Goal: Information Seeking & Learning: Find specific fact

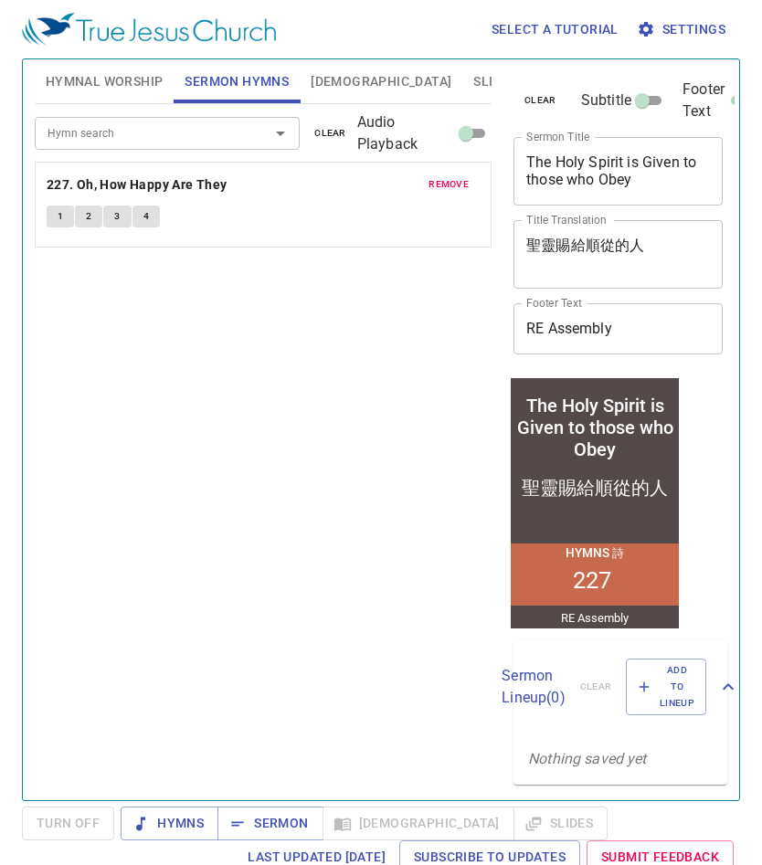
click at [530, 178] on textarea "The Holy Spirit is Given to those who Obey" at bounding box center [618, 171] width 184 height 35
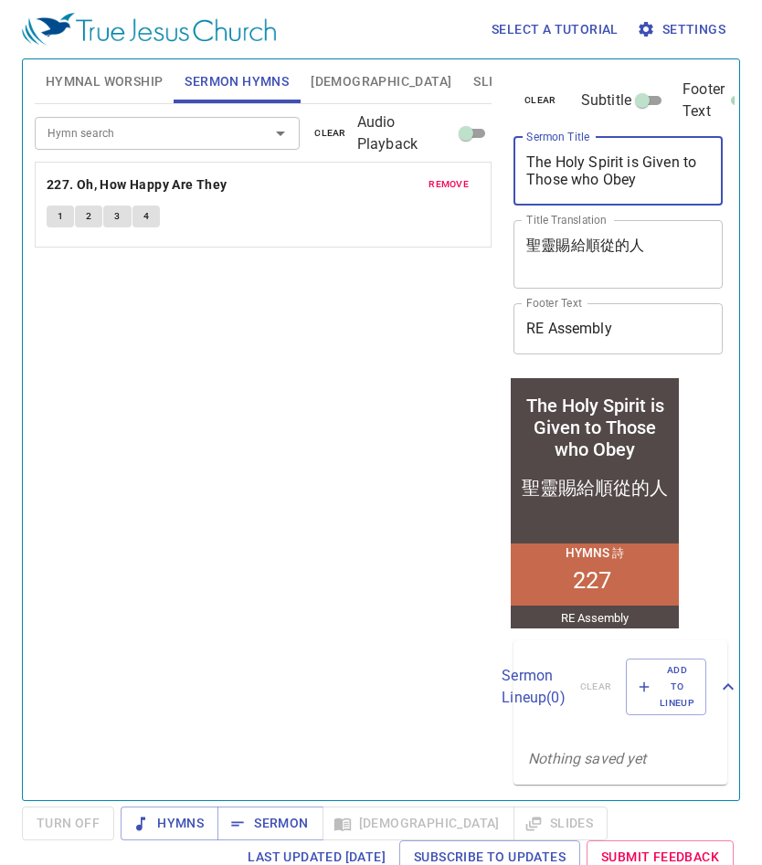
type textarea "The Holy Spirit is Given to Those who Obey"
click at [430, 395] on div "Hymn search Hymn search clear Audio Playback remove 227. Oh, How Happy Are They…" at bounding box center [263, 444] width 457 height 681
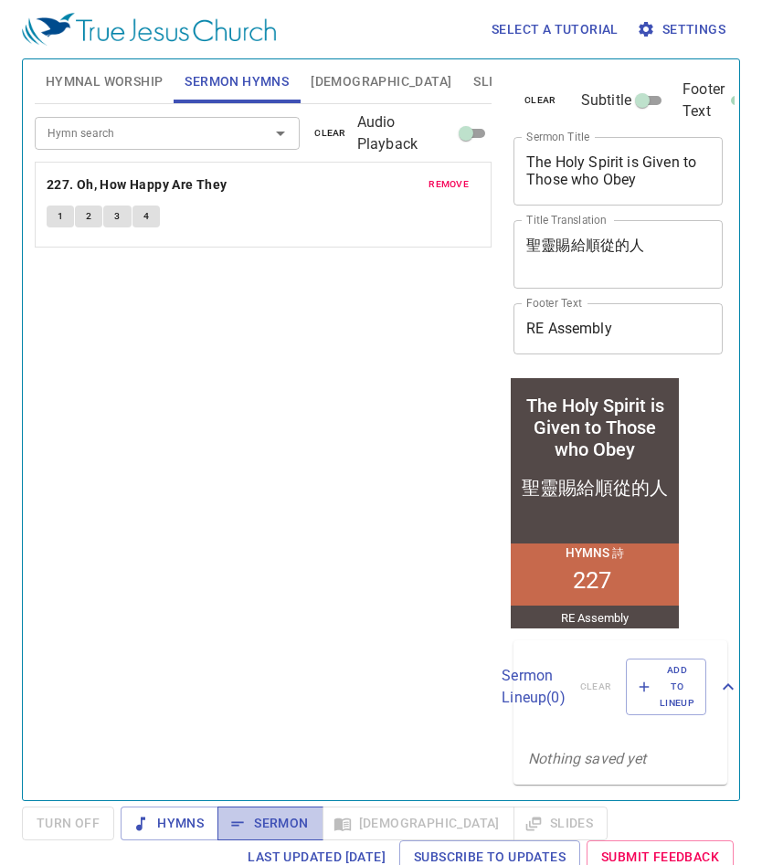
click at [260, 825] on span "Sermon" at bounding box center [270, 823] width 76 height 23
click at [251, 823] on span "Sermon" at bounding box center [270, 823] width 76 height 23
click at [71, 828] on span "Turn Off" at bounding box center [68, 823] width 63 height 23
click at [245, 827] on icon "button" at bounding box center [237, 824] width 18 height 18
click at [329, 80] on span "[DEMOGRAPHIC_DATA]" at bounding box center [381, 81] width 141 height 23
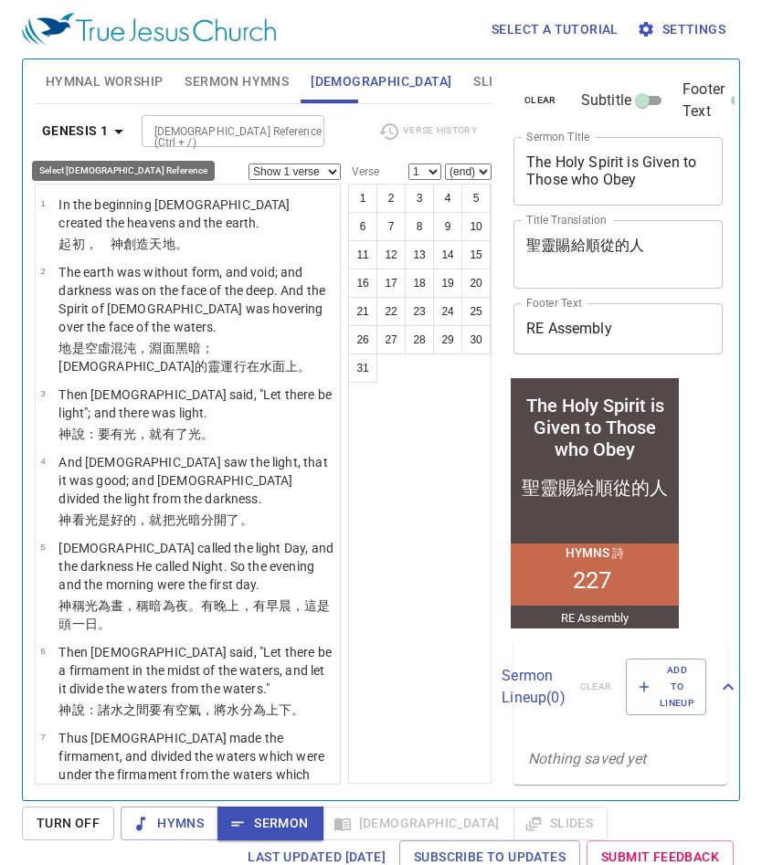
click at [93, 130] on b "Genesis 1" at bounding box center [75, 131] width 67 height 23
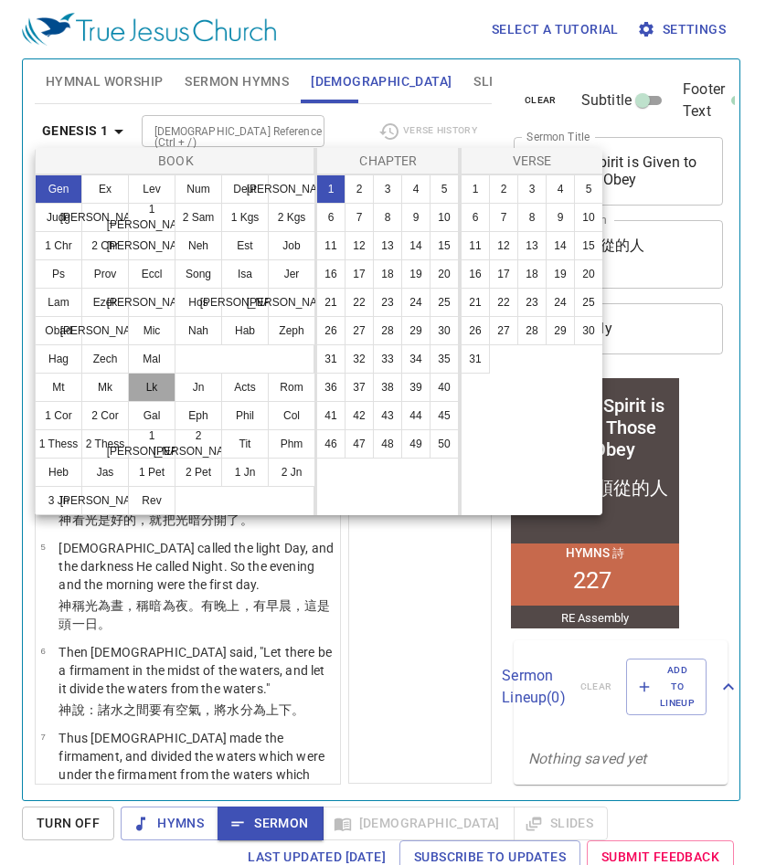
click at [154, 385] on button "Lk" at bounding box center [152, 387] width 48 height 29
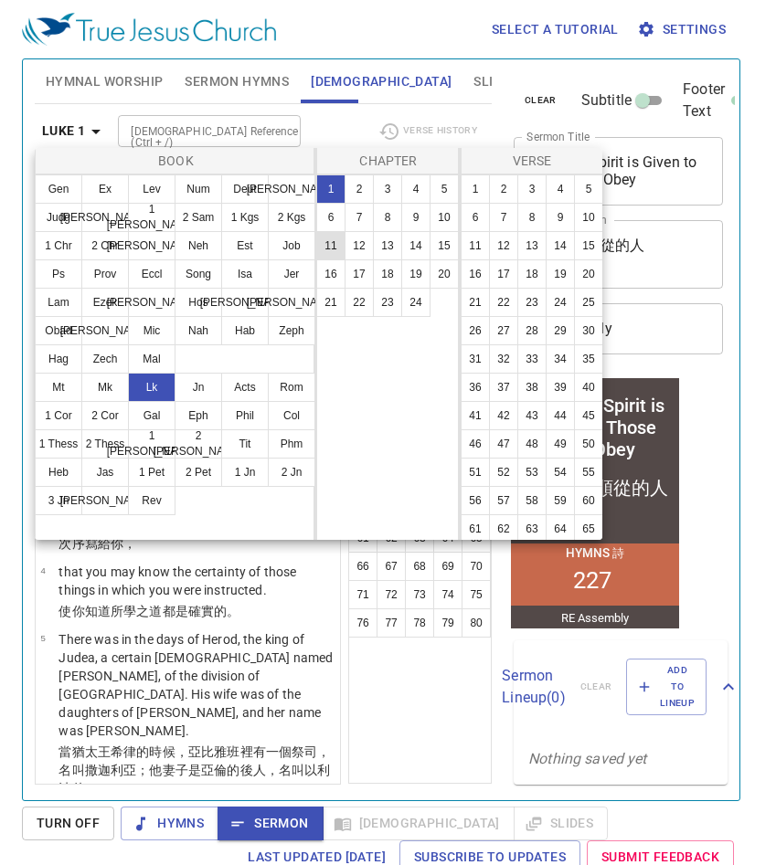
click at [334, 249] on button "11" at bounding box center [330, 245] width 29 height 29
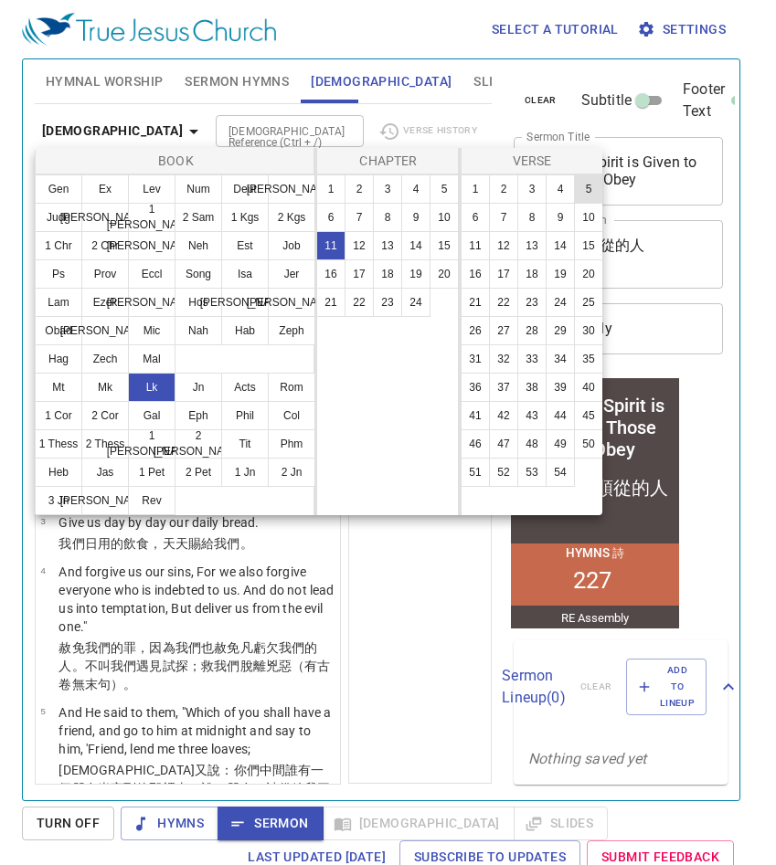
click at [574, 204] on button "5" at bounding box center [588, 189] width 29 height 29
select select "5"
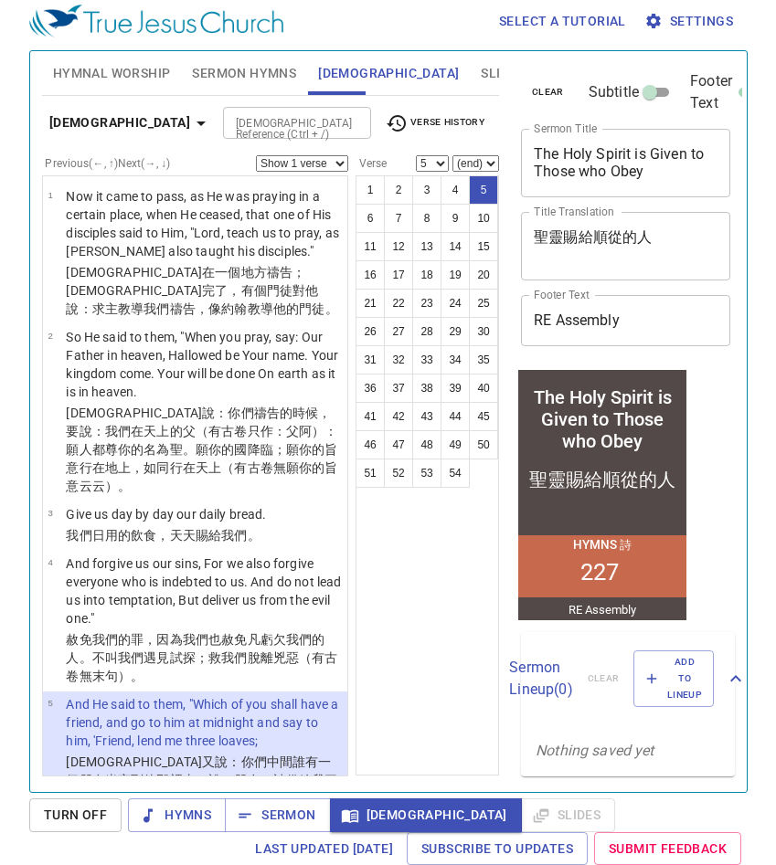
scroll to position [249, 0]
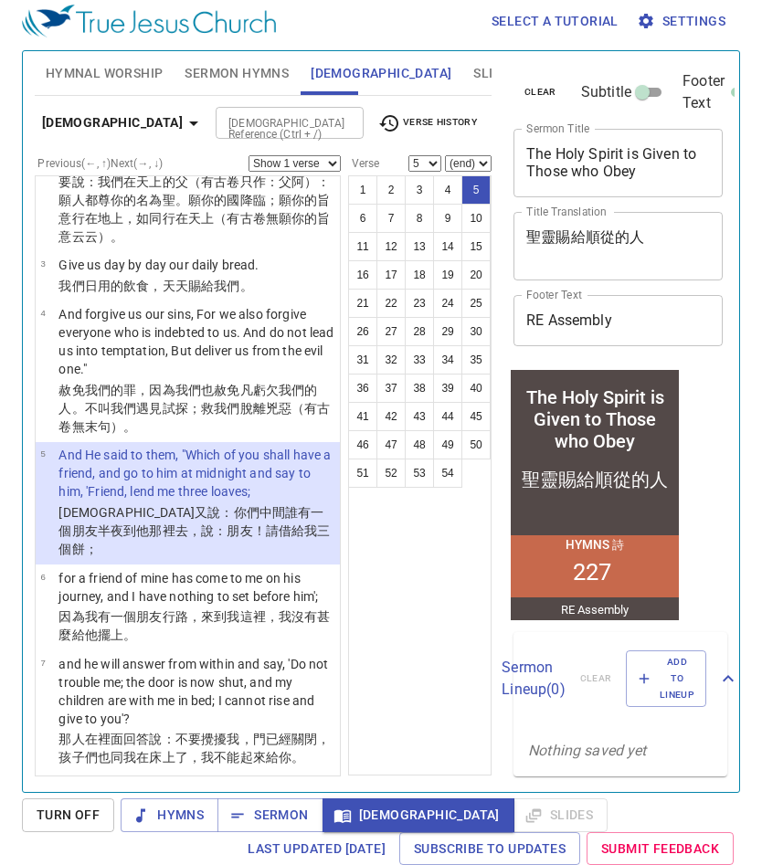
click at [461, 163] on select "(end) 6 7 8 9 10 11 12 13 14 15 16 17 18 19 20 21 22 23 24 25 26 27 28 29 30 31…" at bounding box center [468, 163] width 47 height 16
select select "13"
click at [445, 155] on select "(end) 6 7 8 9 10 11 12 13 14 15 16 17 18 19 20 21 22 23 24 25 26 27 28 29 30 31…" at bounding box center [468, 163] width 47 height 16
click at [326, 168] on select "Show 1 verse Show 2 verses Show 3 verses Show 4 verses Show 5 verses" at bounding box center [295, 163] width 92 height 16
click at [249, 155] on select "Show 1 verse Show 2 verses Show 3 verses Show 4 verses Show 5 verses" at bounding box center [295, 163] width 92 height 16
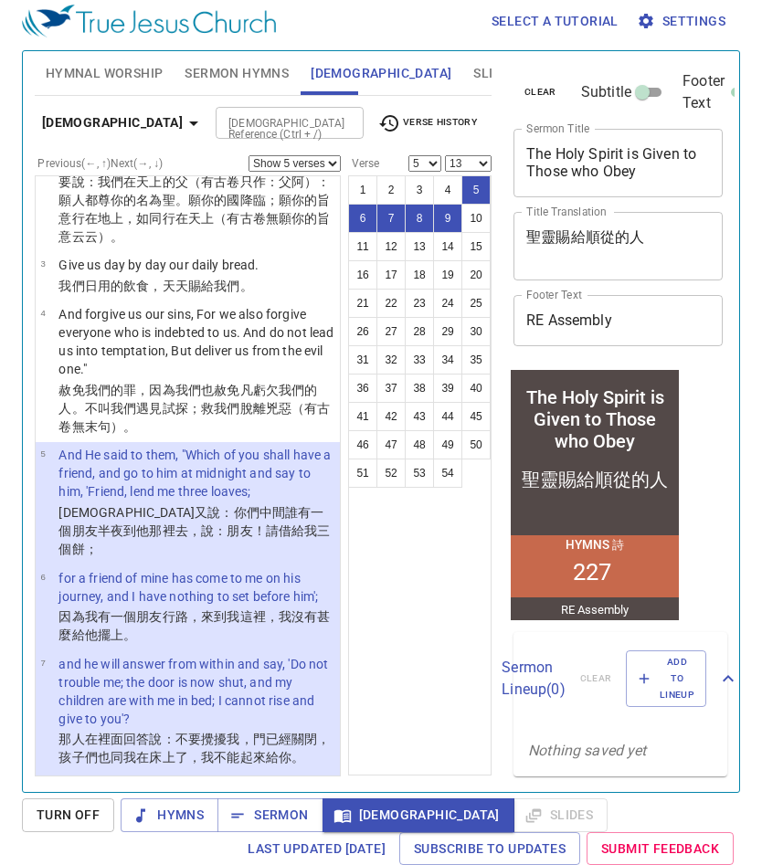
click at [221, 114] on input "[DEMOGRAPHIC_DATA] Reference (Ctrl + /)" at bounding box center [274, 122] width 106 height 21
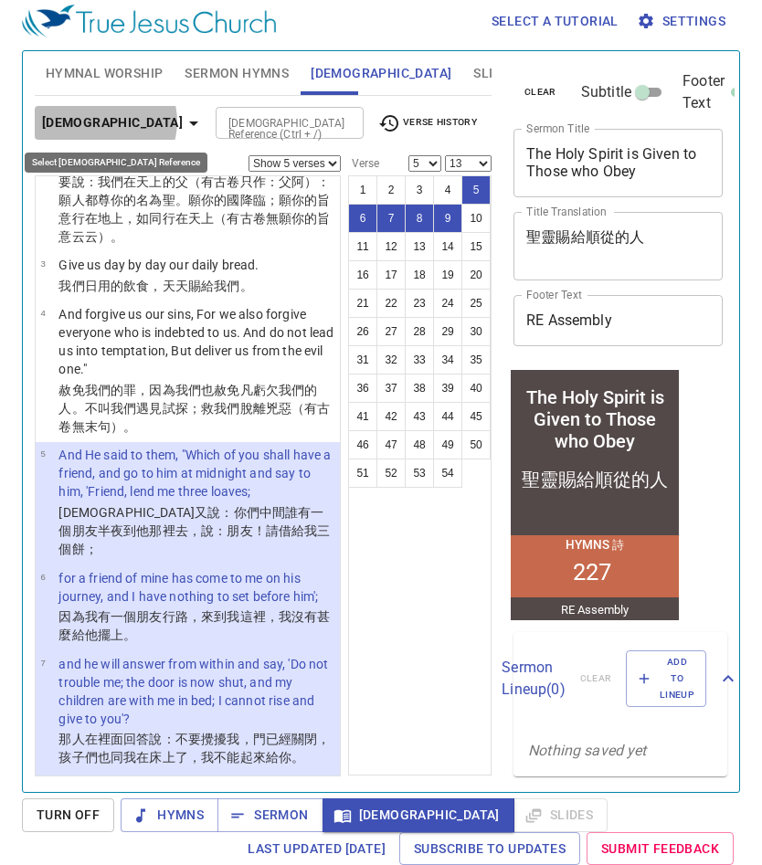
click at [189, 122] on icon "button" at bounding box center [193, 124] width 9 height 5
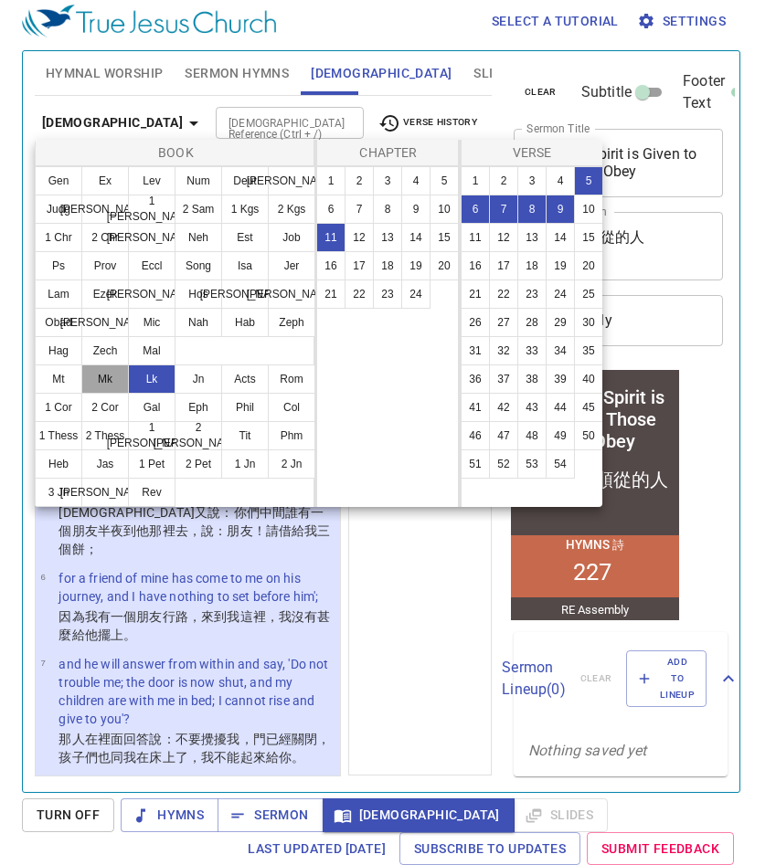
click at [109, 378] on button "Mk" at bounding box center [105, 379] width 48 height 29
select select "1"
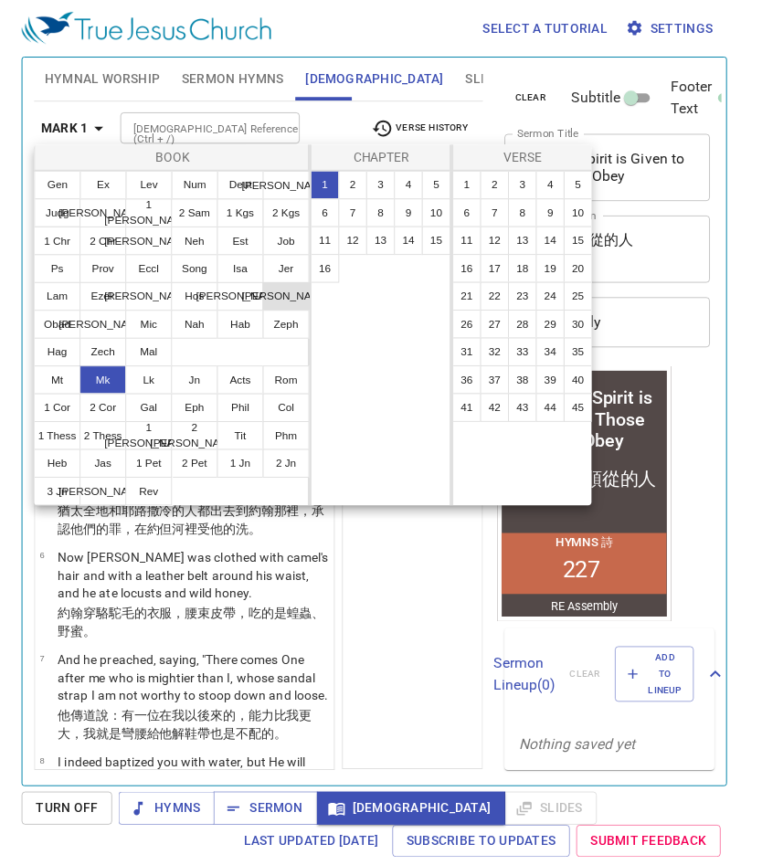
scroll to position [0, 0]
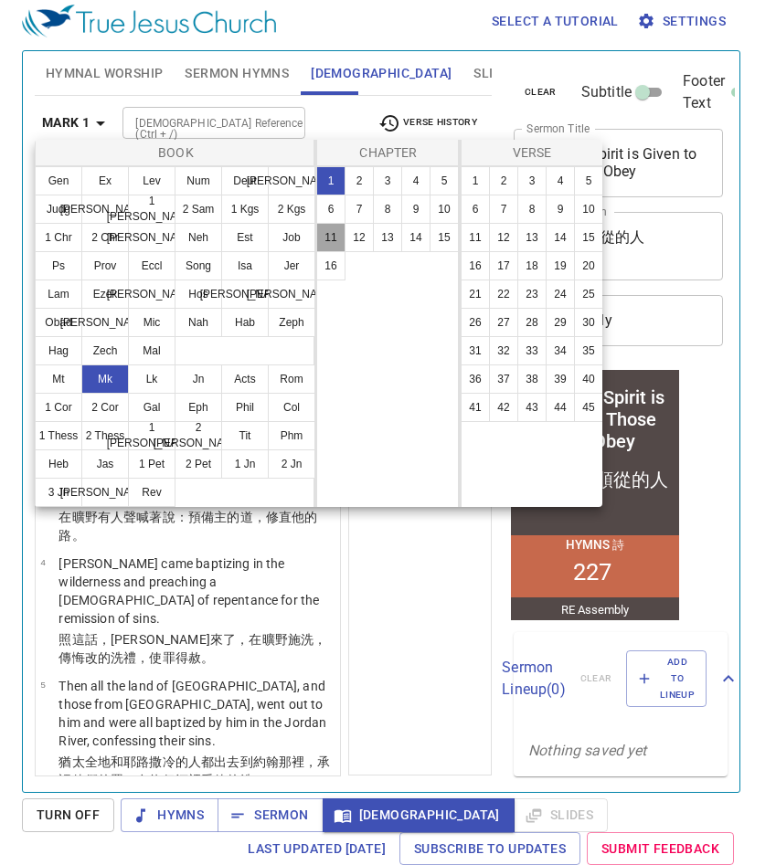
click at [344, 243] on button "11" at bounding box center [330, 237] width 29 height 29
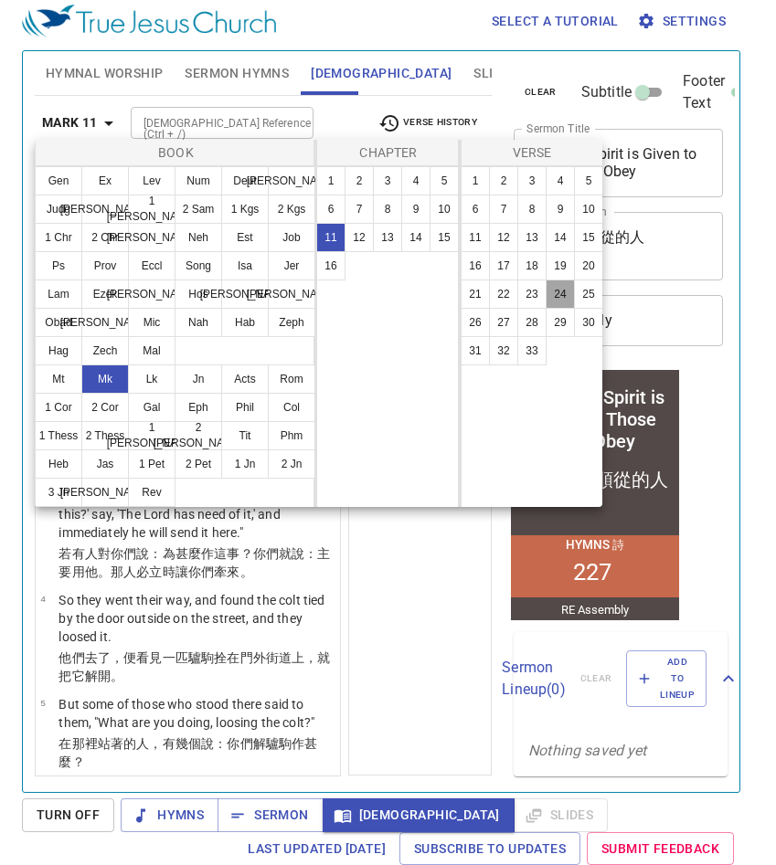
click at [561, 295] on button "24" at bounding box center [560, 294] width 29 height 29
select select "24"
select select
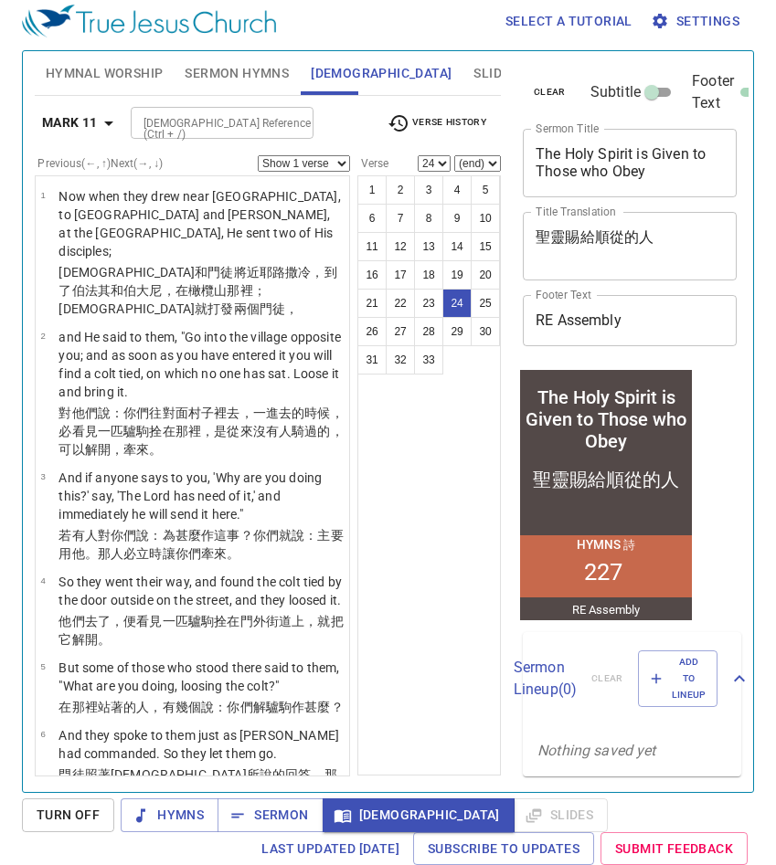
scroll to position [2285, 0]
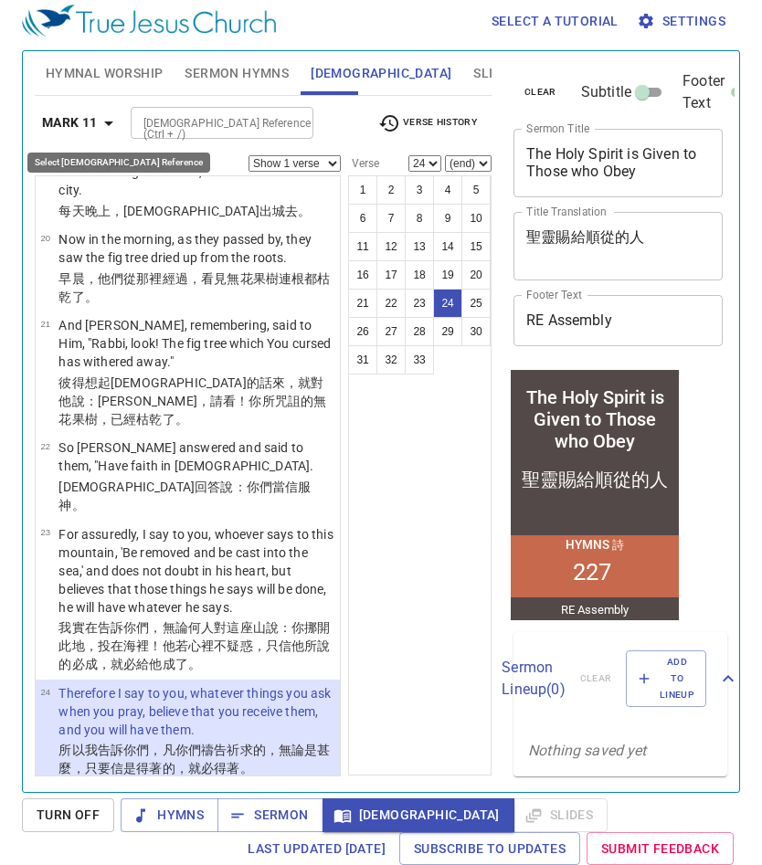
click at [104, 113] on icon "button" at bounding box center [109, 123] width 22 height 22
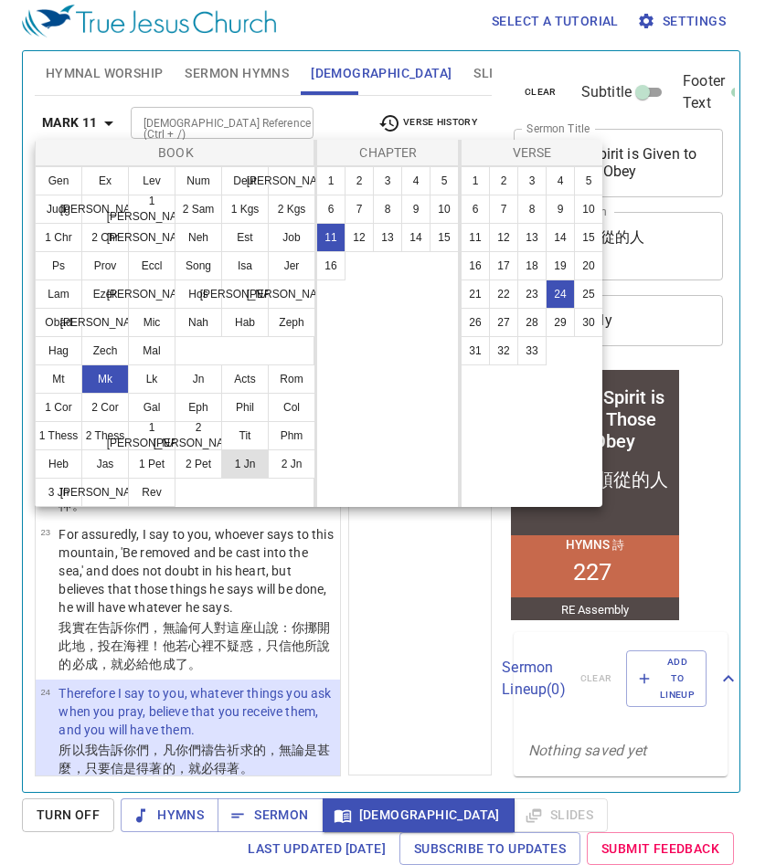
click at [242, 466] on button "1 Jn" at bounding box center [245, 464] width 48 height 29
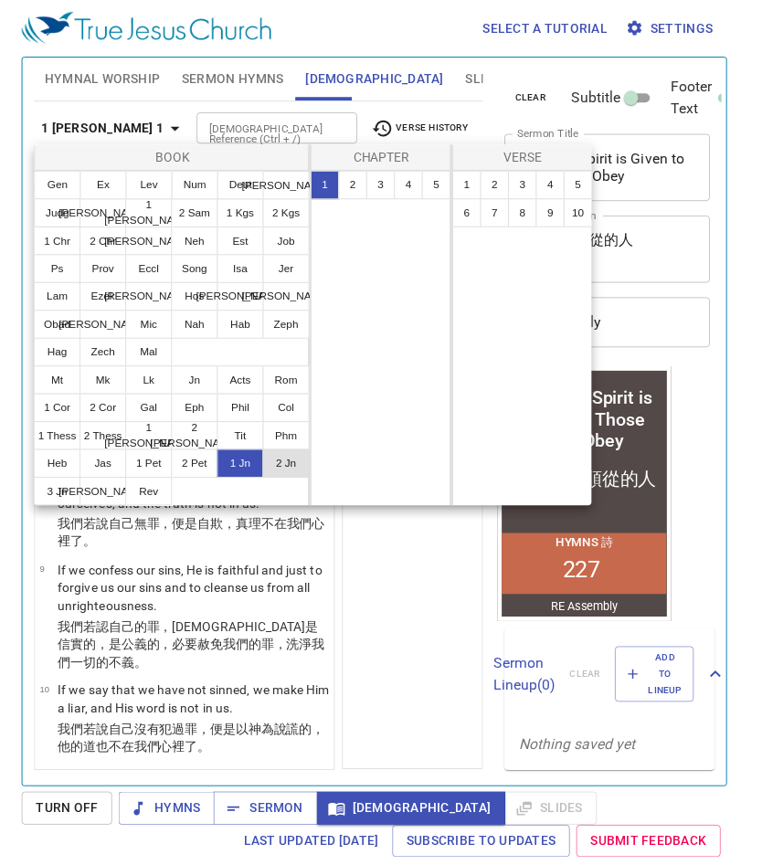
scroll to position [0, 0]
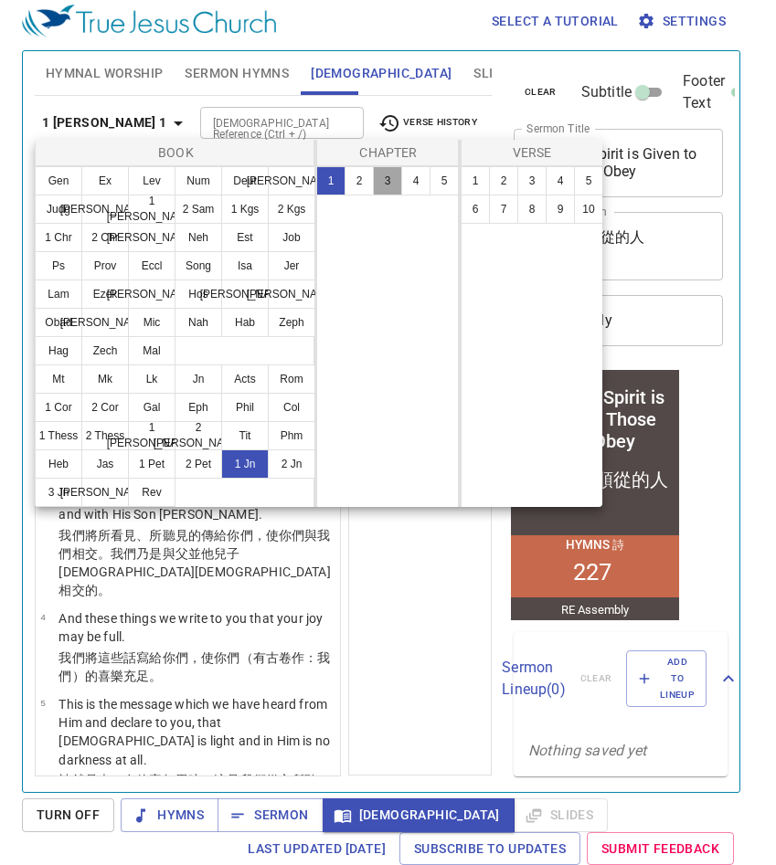
click at [394, 184] on button "3" at bounding box center [387, 180] width 29 height 29
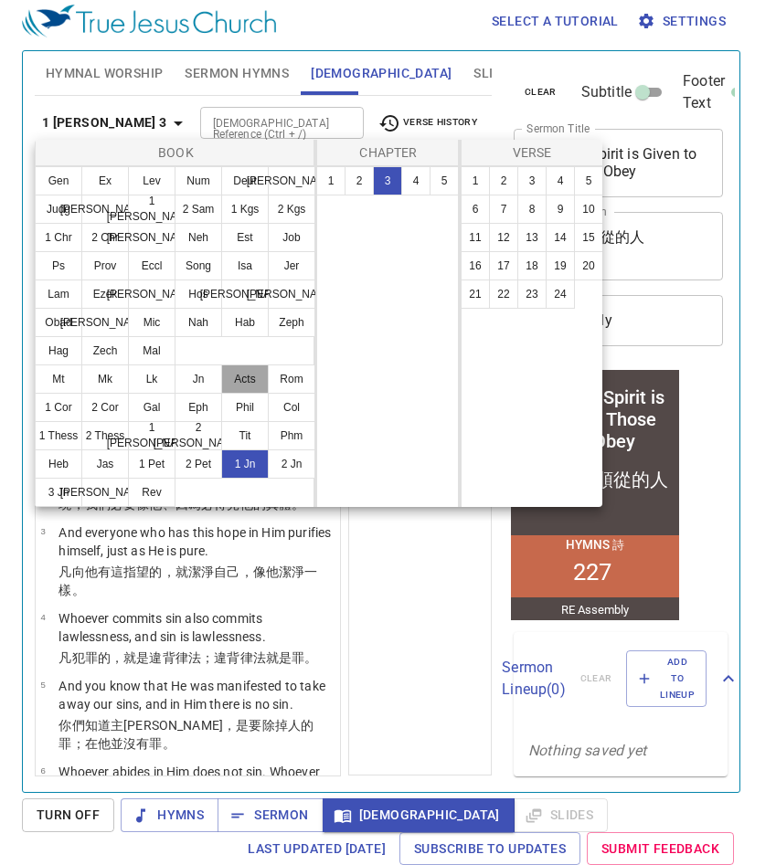
click at [236, 381] on button "Acts" at bounding box center [245, 379] width 48 height 29
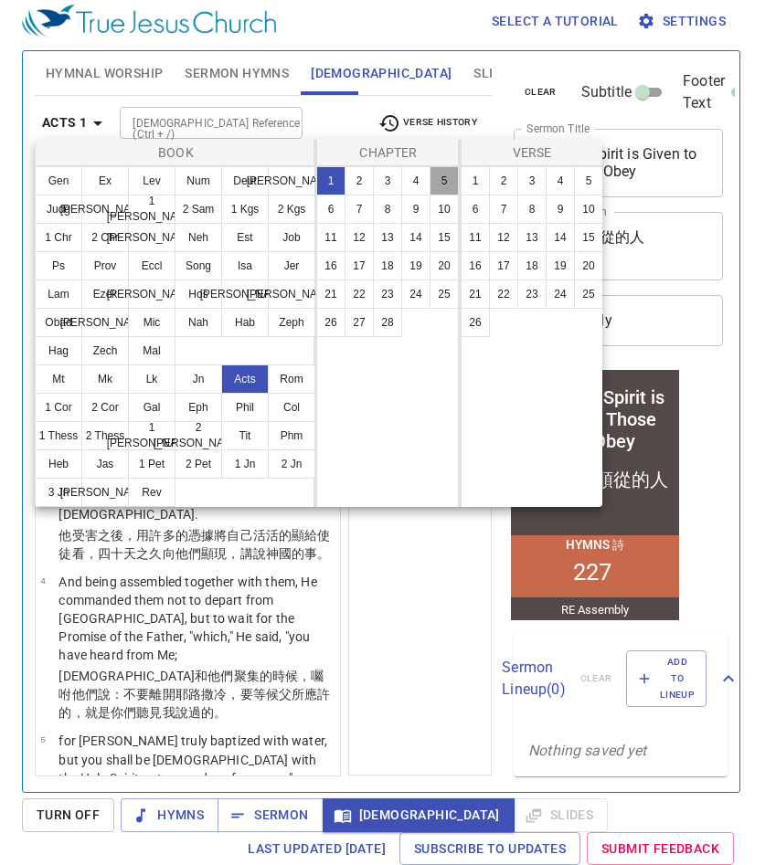
click at [448, 188] on button "5" at bounding box center [444, 180] width 29 height 29
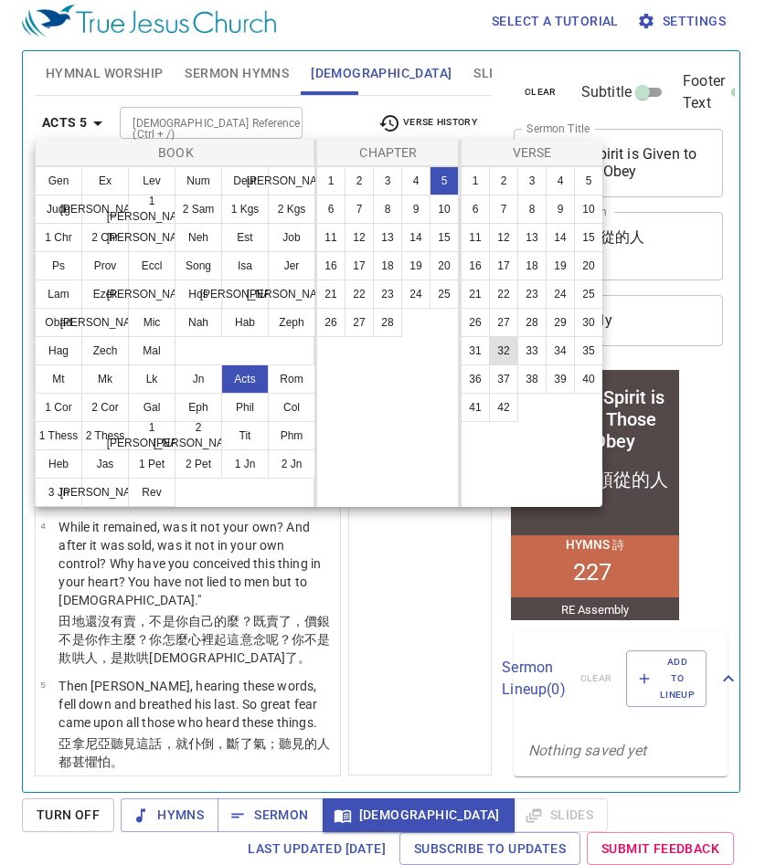
click at [505, 355] on button "32" at bounding box center [503, 350] width 29 height 29
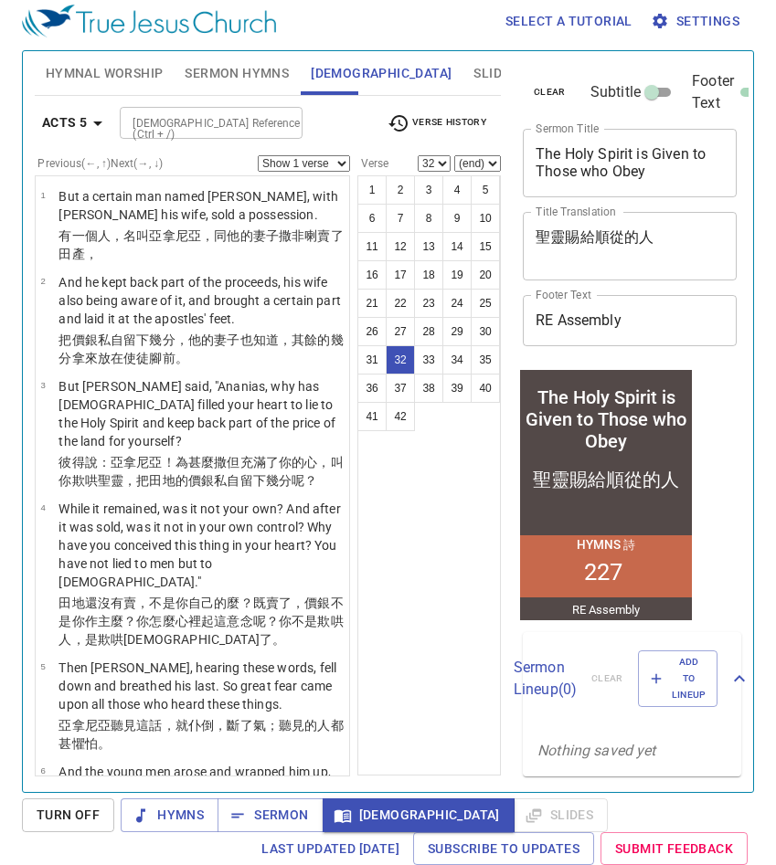
scroll to position [3229, 0]
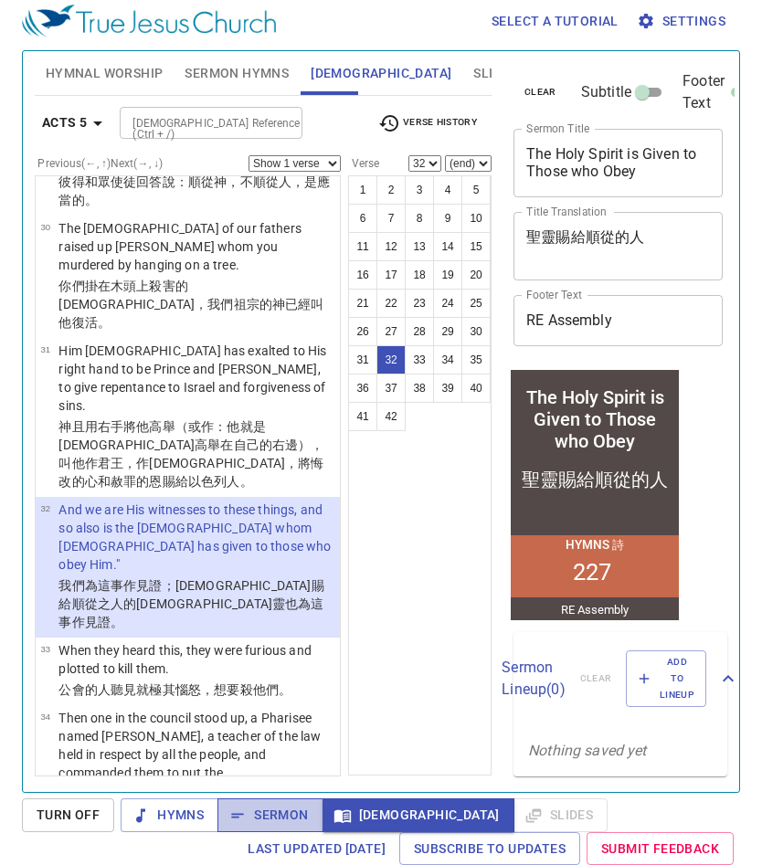
click at [277, 808] on span "Sermon" at bounding box center [270, 815] width 76 height 23
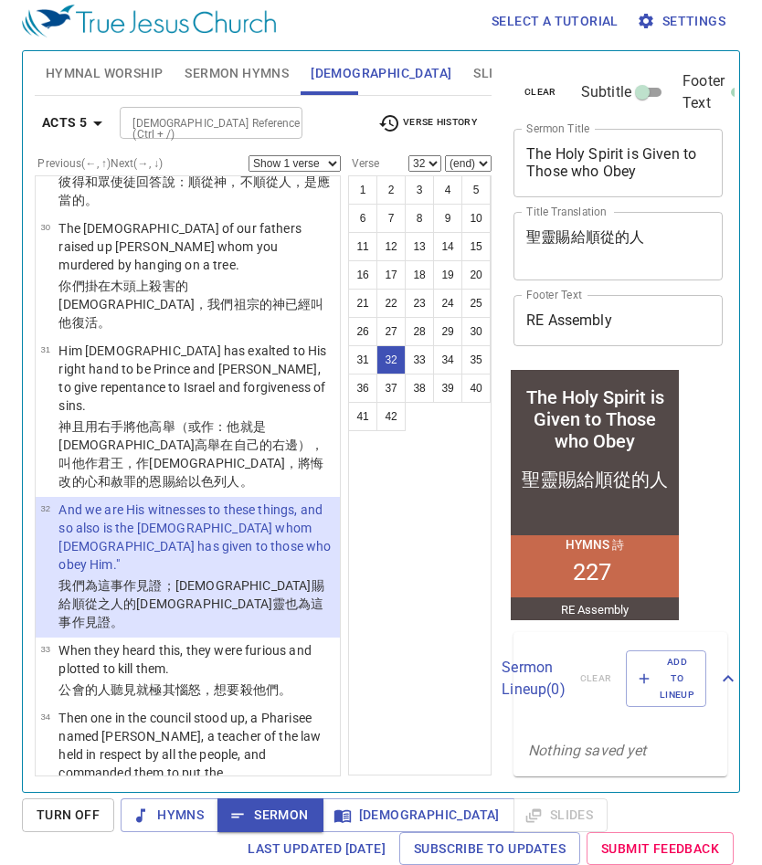
click at [392, 360] on button "32" at bounding box center [391, 359] width 29 height 29
click at [371, 805] on span "[DEMOGRAPHIC_DATA]" at bounding box center [418, 815] width 163 height 23
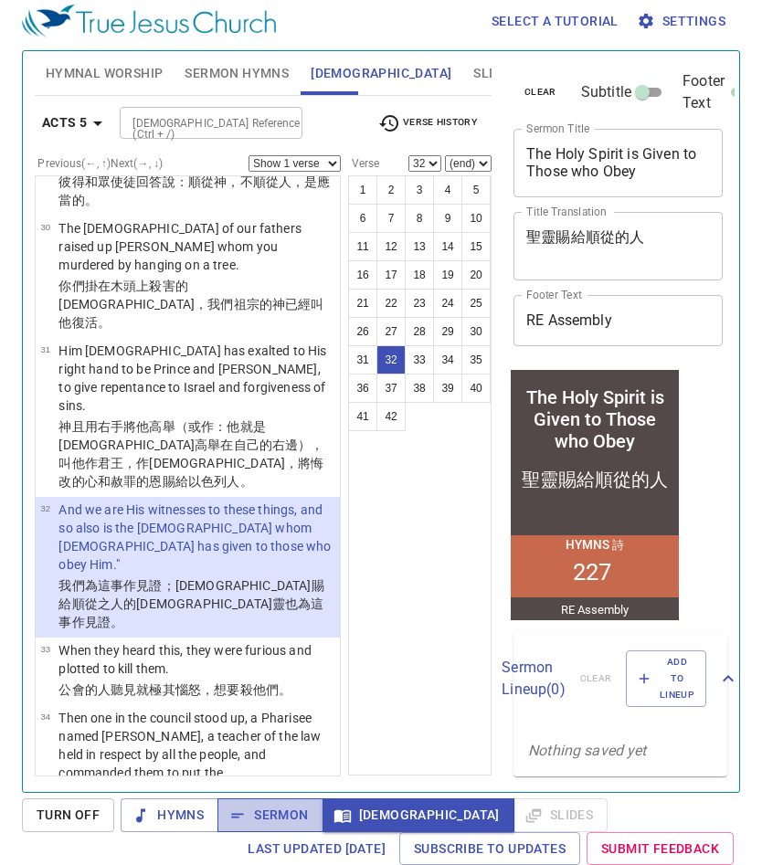
click at [293, 805] on span "Sermon" at bounding box center [270, 815] width 76 height 23
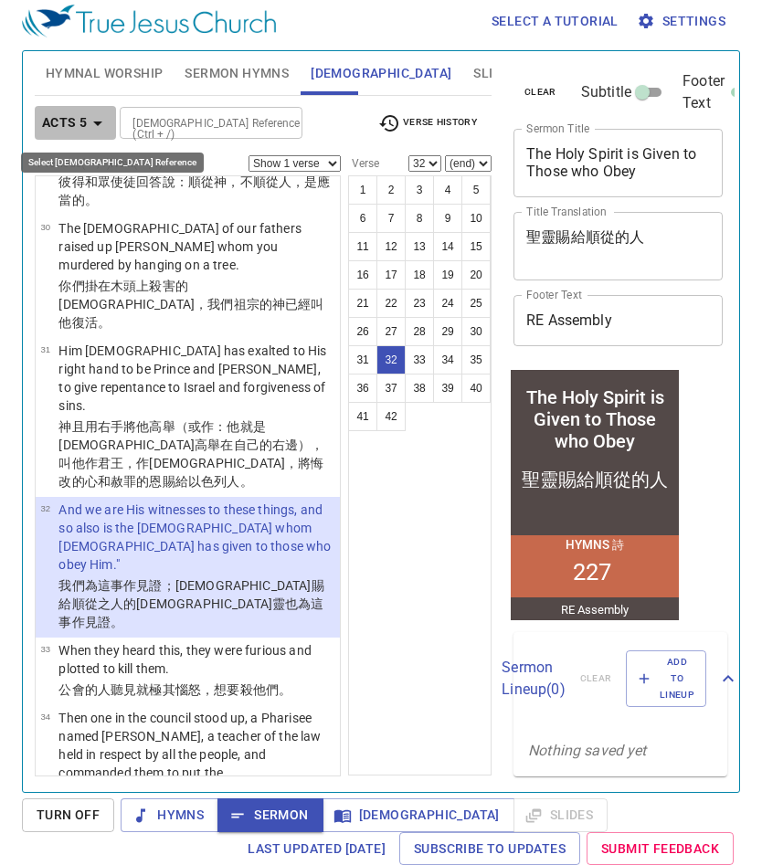
click at [95, 131] on icon "button" at bounding box center [98, 123] width 22 height 22
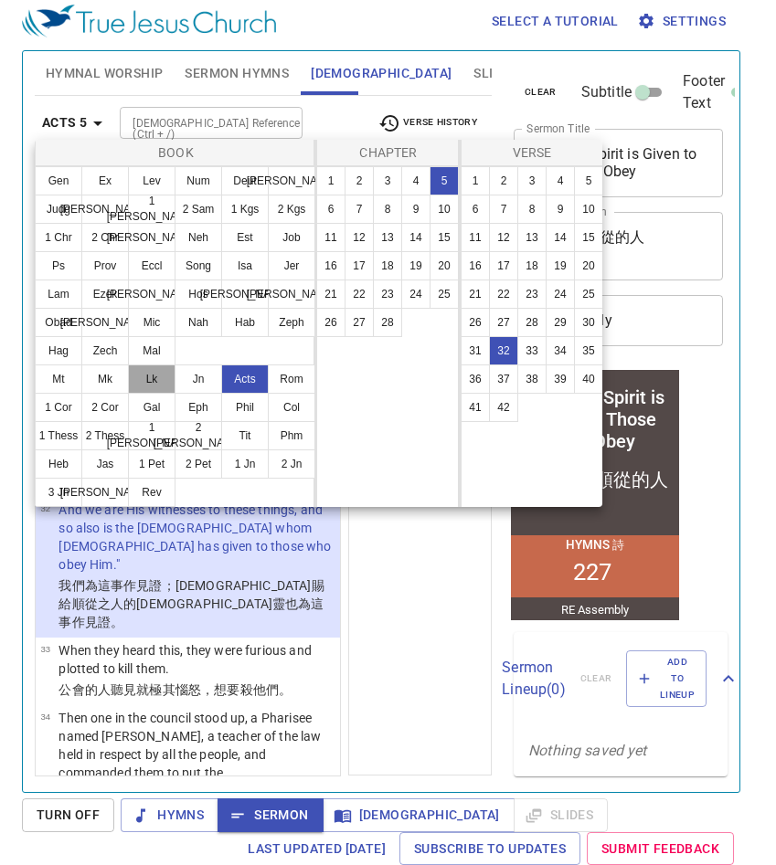
click at [169, 381] on button "Lk" at bounding box center [152, 379] width 48 height 29
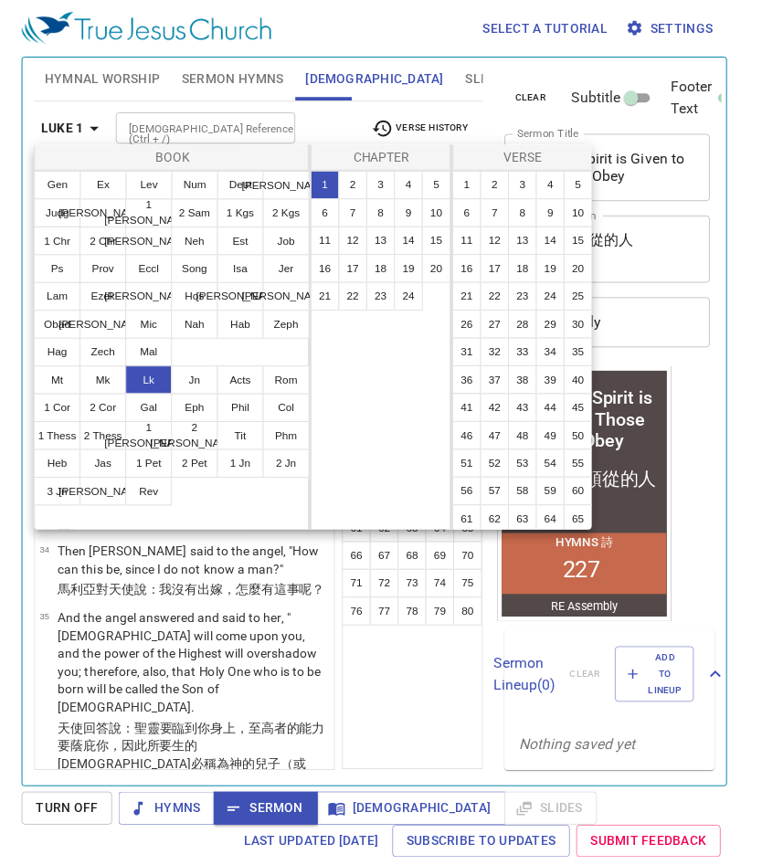
scroll to position [0, 0]
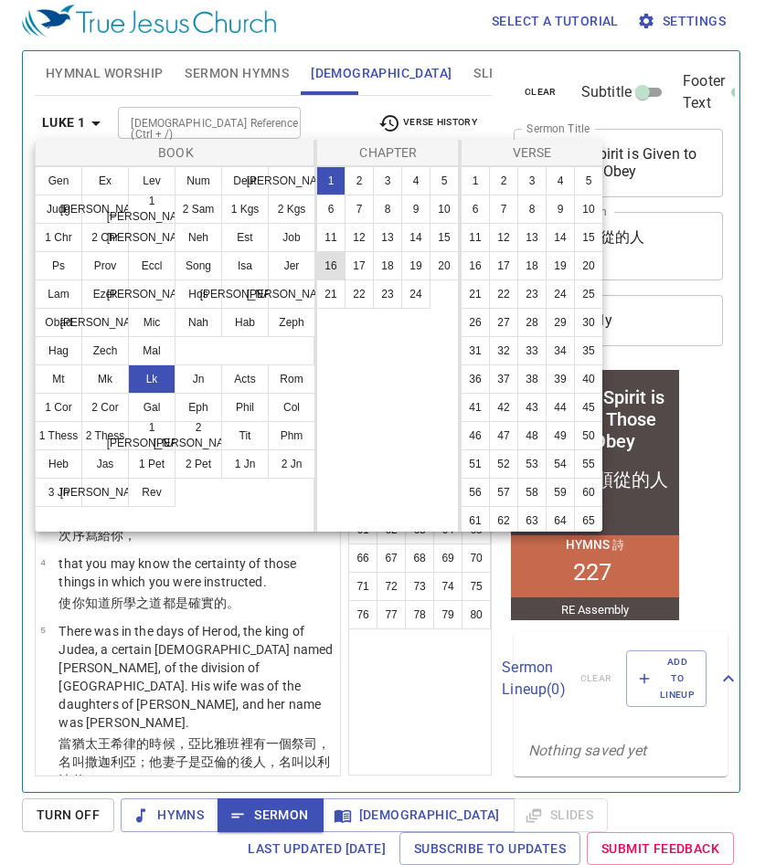
click at [340, 265] on button "16" at bounding box center [330, 265] width 29 height 29
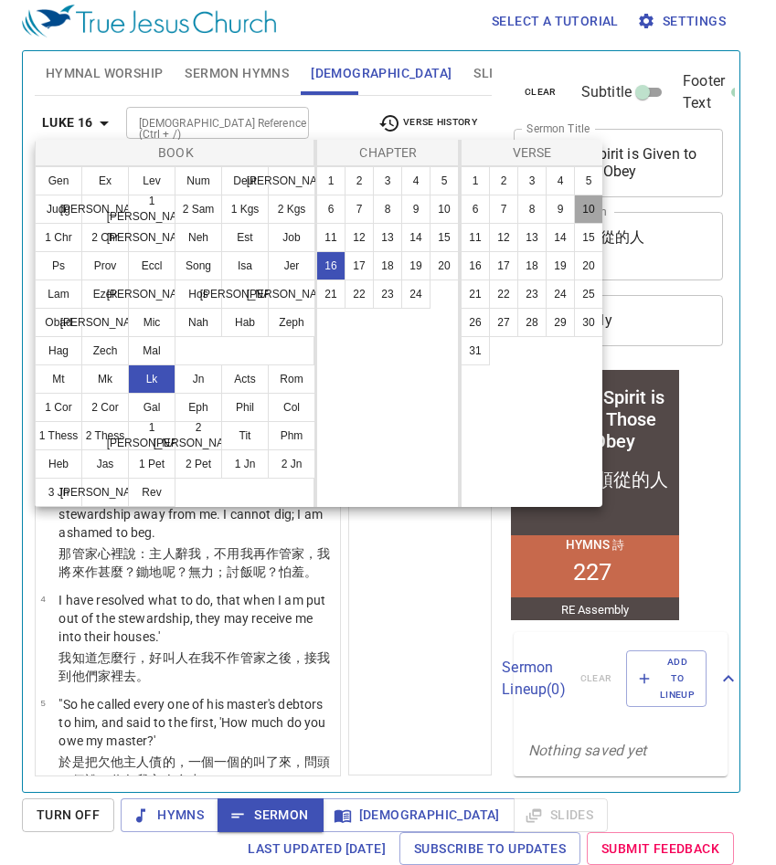
click at [577, 216] on button "10" at bounding box center [588, 209] width 29 height 29
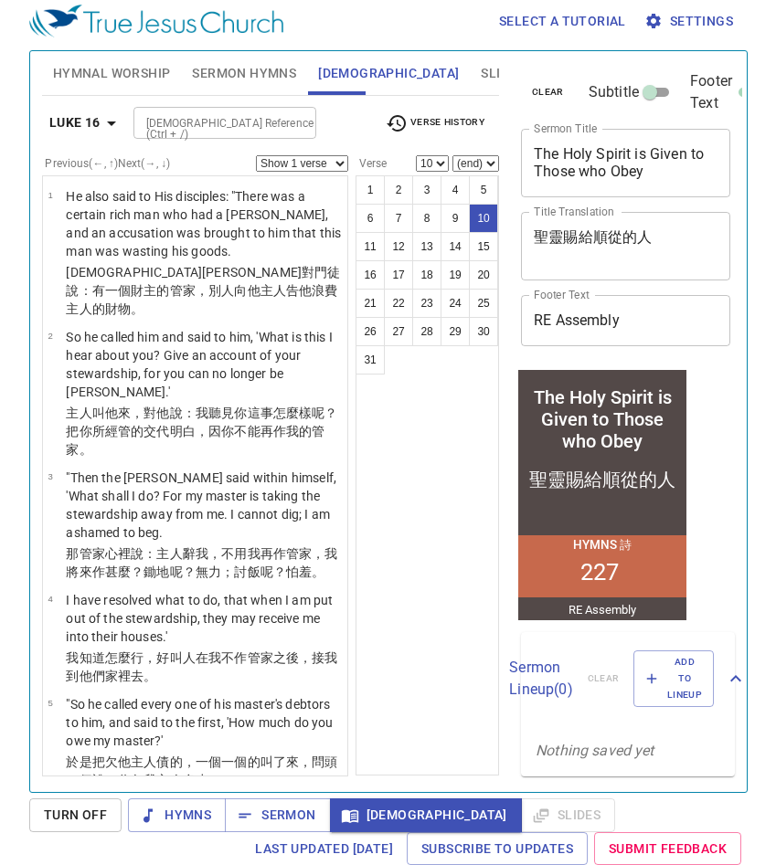
scroll to position [863, 0]
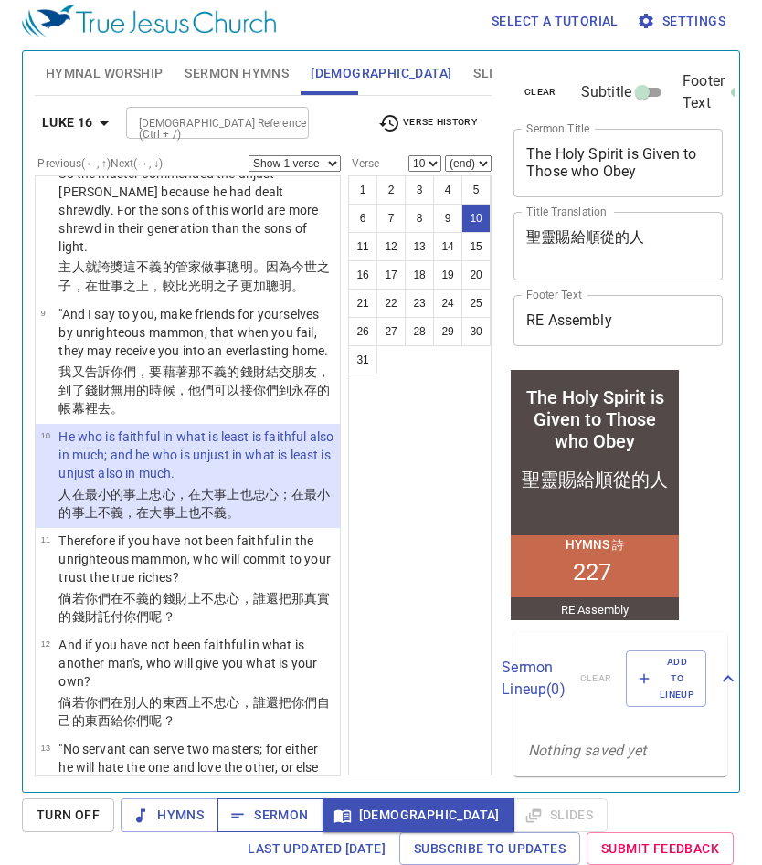
click at [235, 808] on icon "button" at bounding box center [237, 816] width 18 height 18
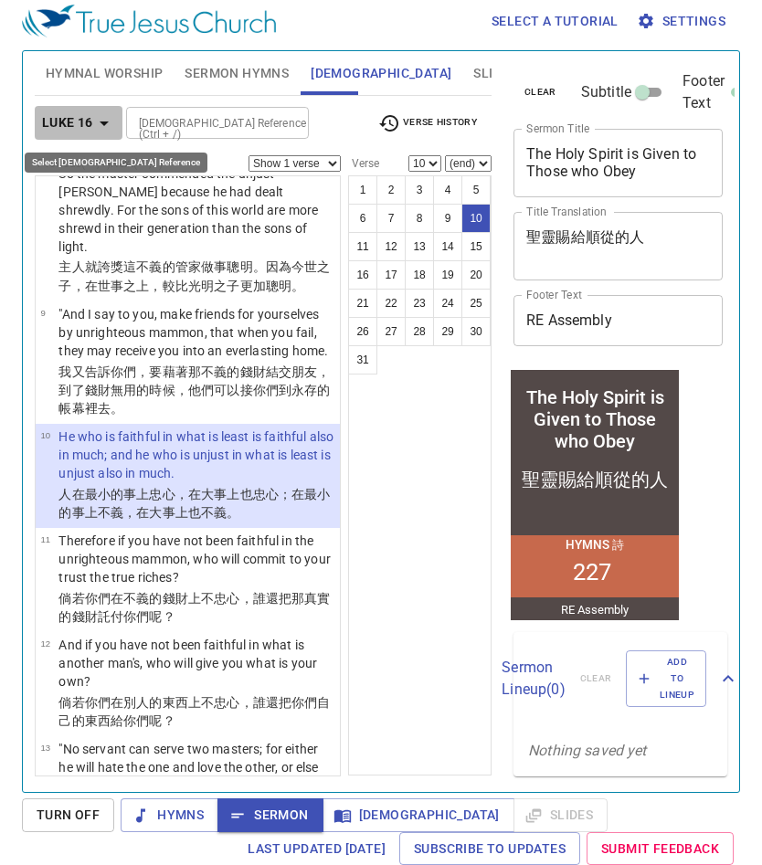
click at [88, 126] on b "Luke 16" at bounding box center [67, 122] width 51 height 23
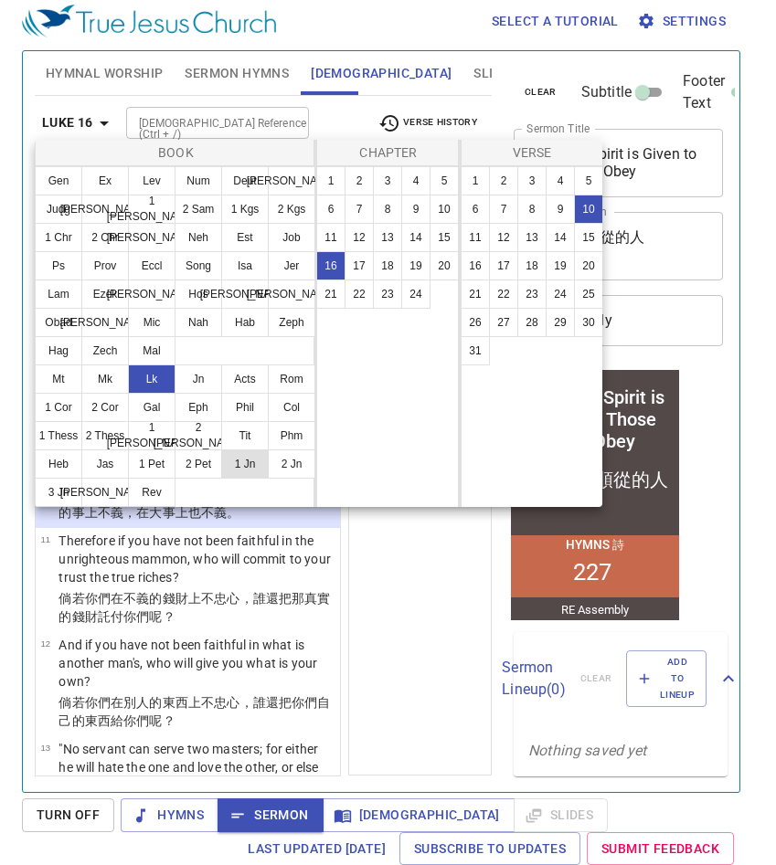
click at [235, 464] on button "1 Jn" at bounding box center [245, 464] width 48 height 29
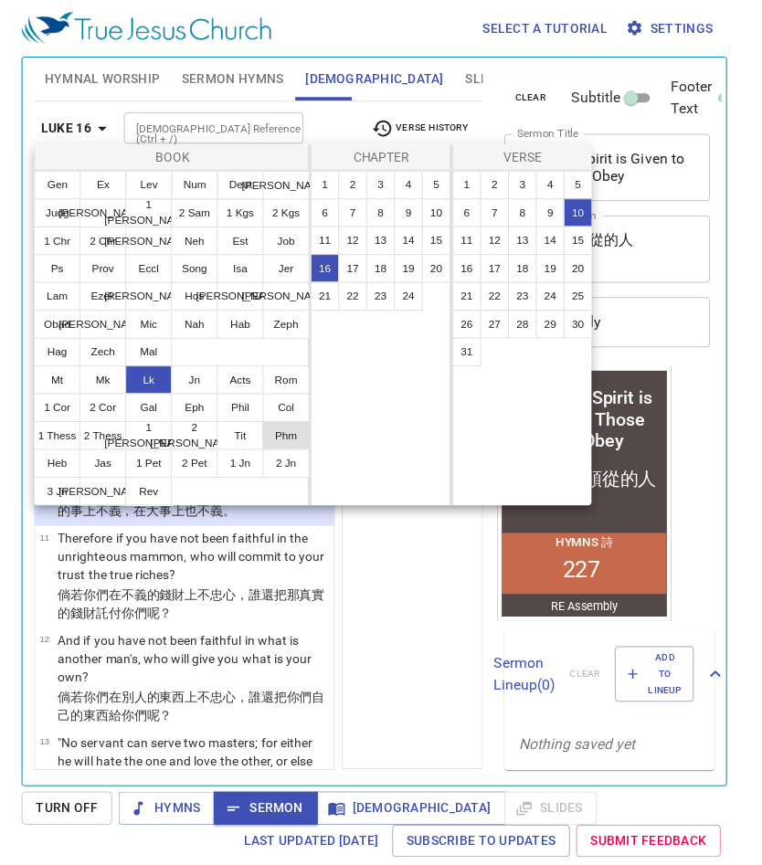
scroll to position [0, 0]
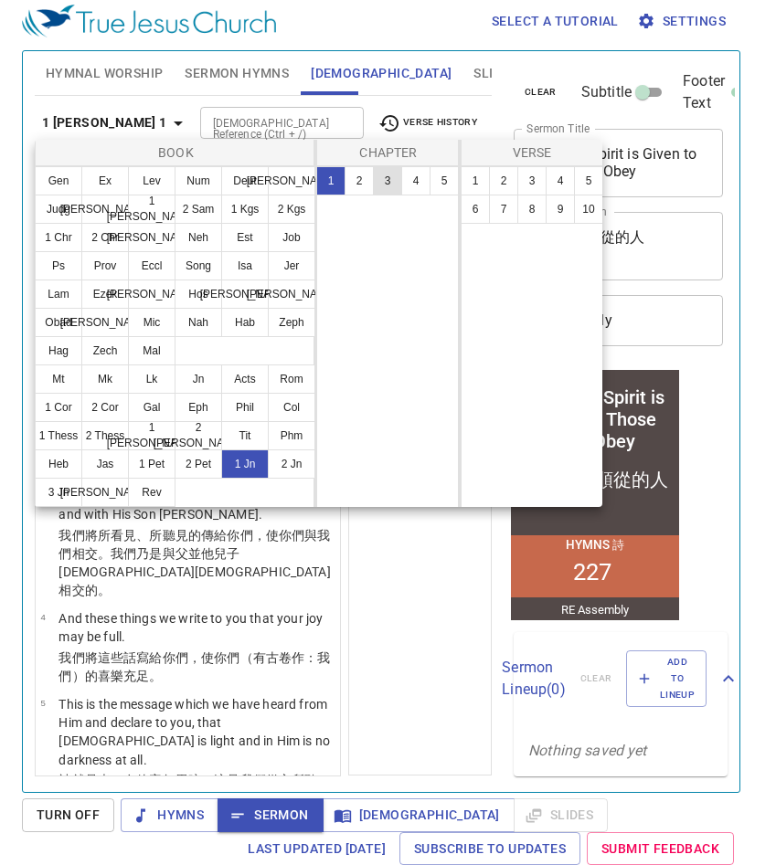
click at [393, 178] on button "3" at bounding box center [387, 180] width 29 height 29
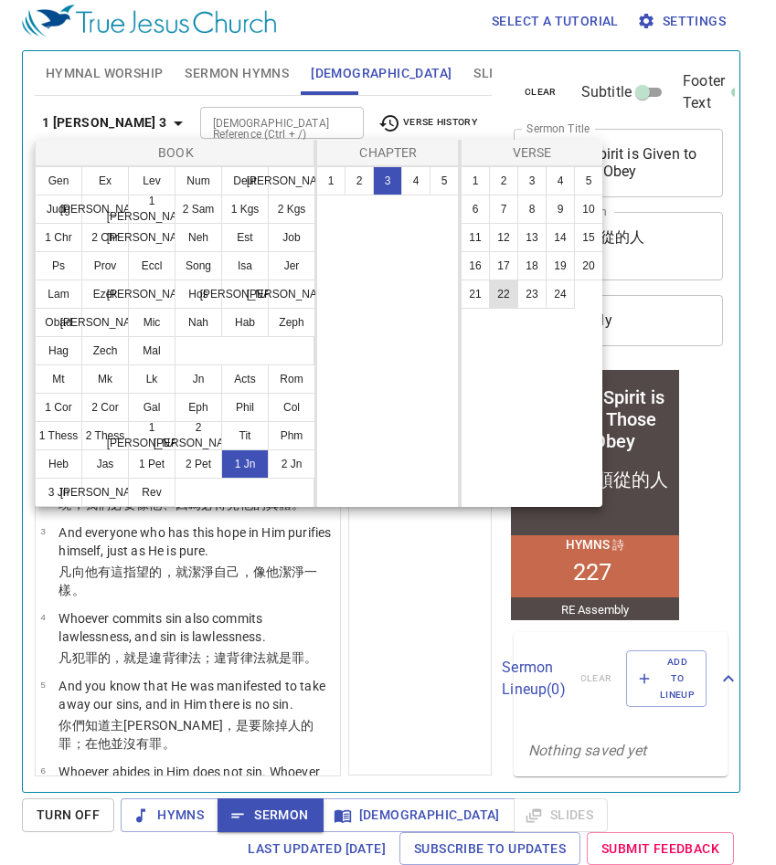
click at [506, 290] on button "22" at bounding box center [503, 294] width 29 height 29
select select "22"
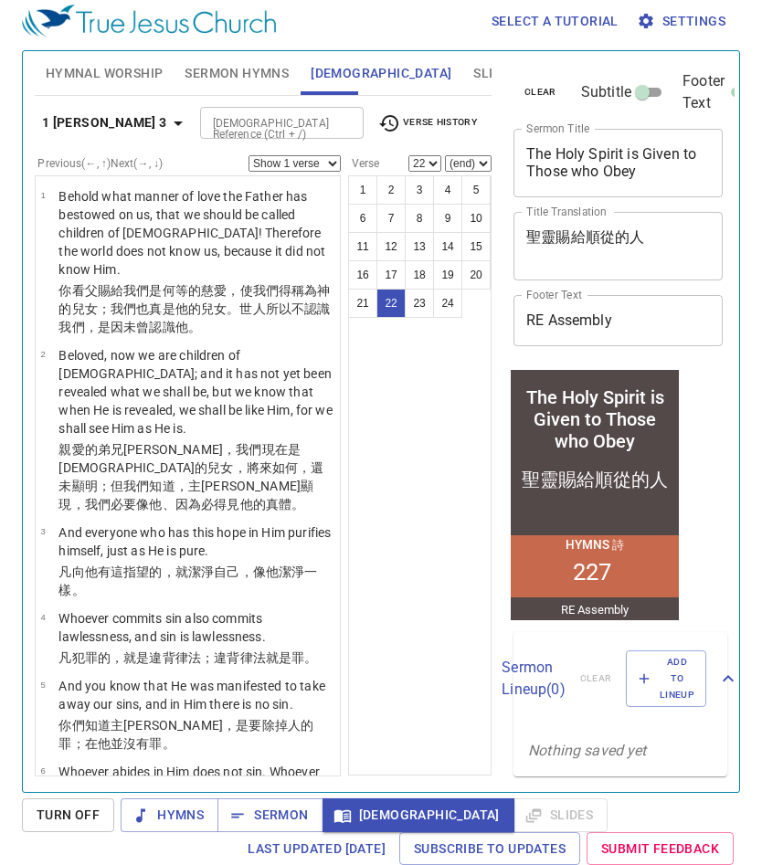
scroll to position [2003, 0]
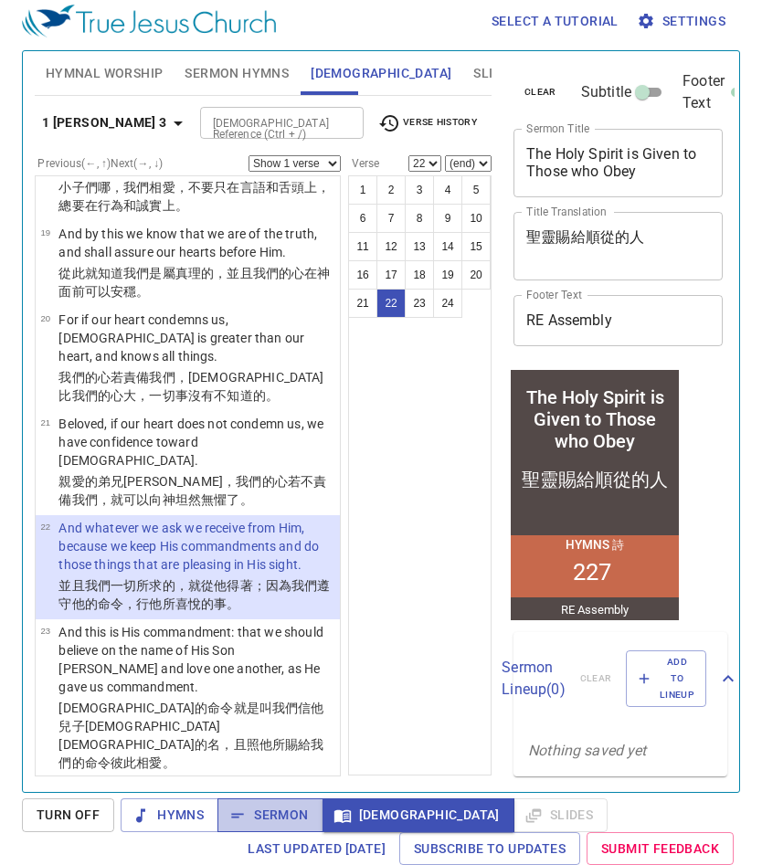
click at [309, 815] on button "Sermon" at bounding box center [269, 816] width 105 height 34
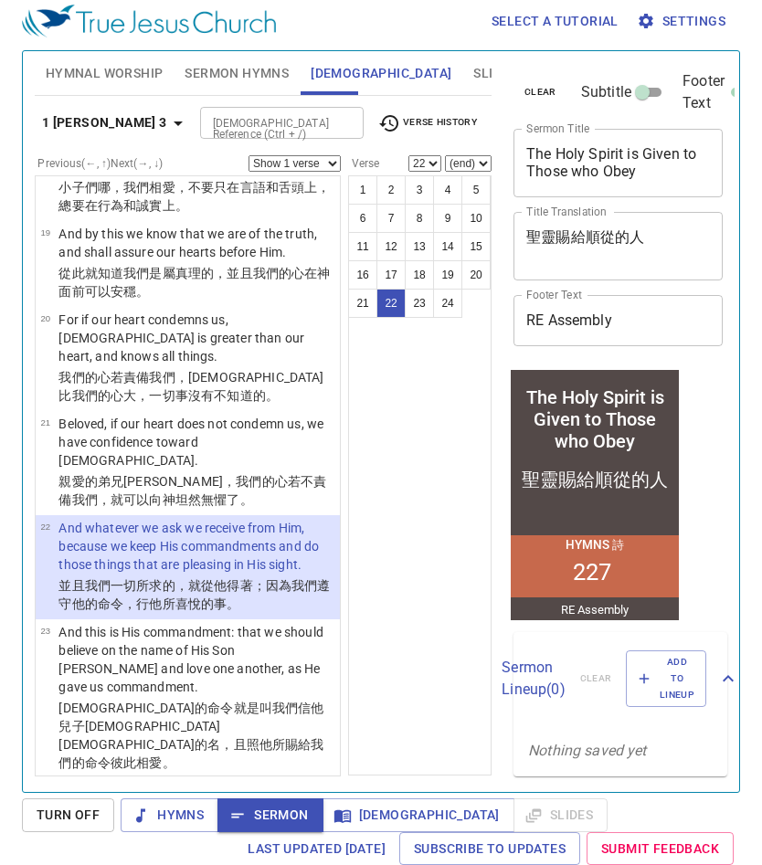
click at [58, 808] on span "Turn Off" at bounding box center [68, 815] width 63 height 23
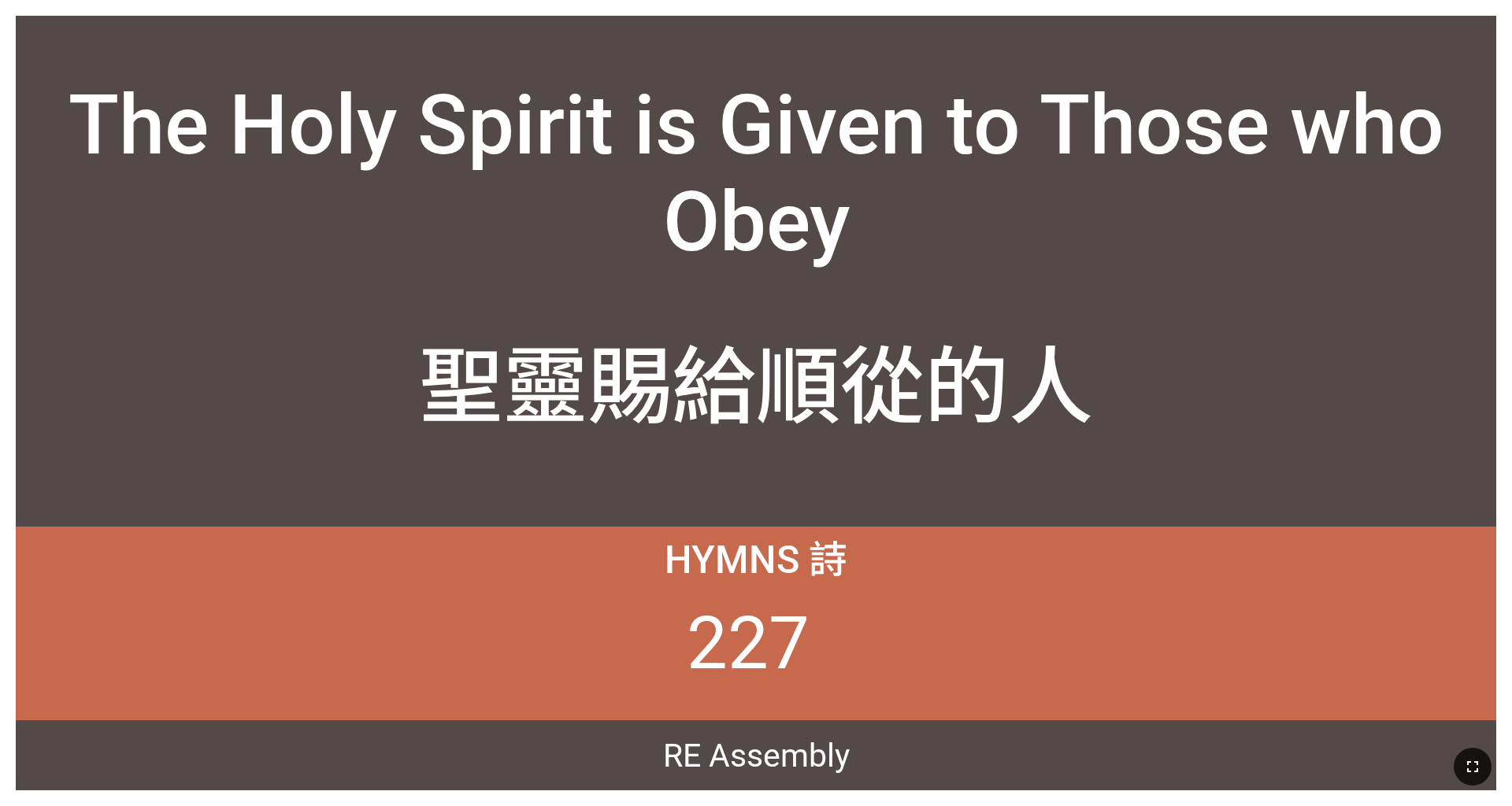
drag, startPoint x: 1466, startPoint y: 770, endPoint x: 1466, endPoint y: 814, distance: 44.0
click at [1466, 761] on icon "button" at bounding box center [1472, 766] width 19 height 19
